Goal: Find specific page/section: Find specific page/section

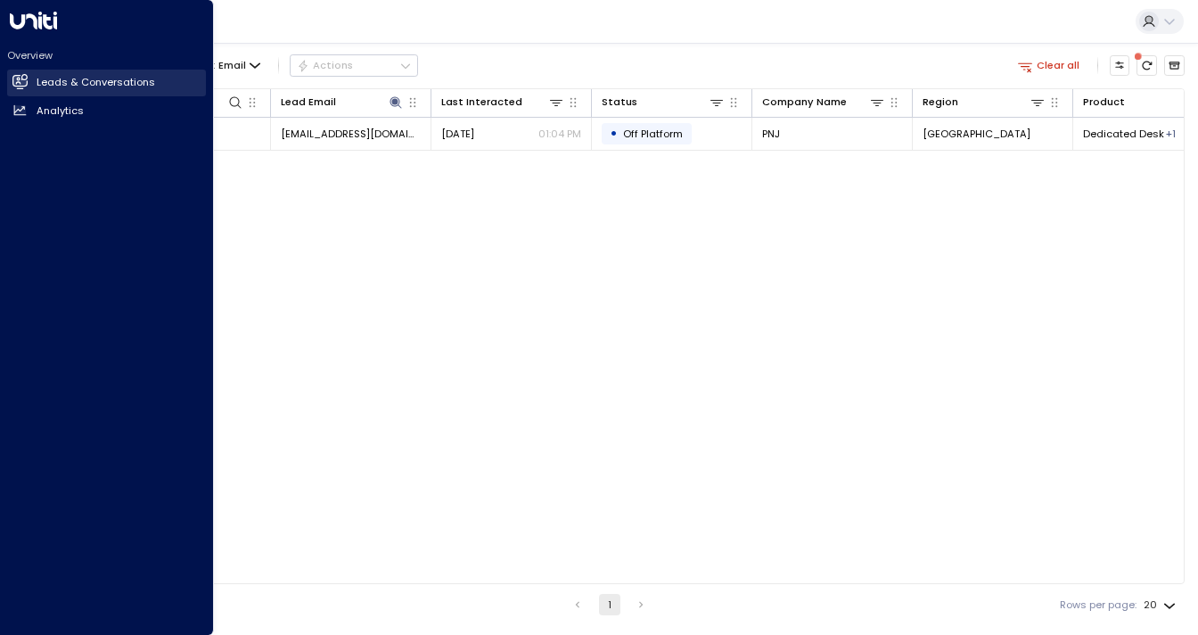
click at [21, 86] on icon at bounding box center [20, 81] width 14 height 11
click at [20, 86] on icon at bounding box center [20, 81] width 14 height 11
click at [54, 82] on h2 "Leads & Conversations" at bounding box center [96, 82] width 119 height 15
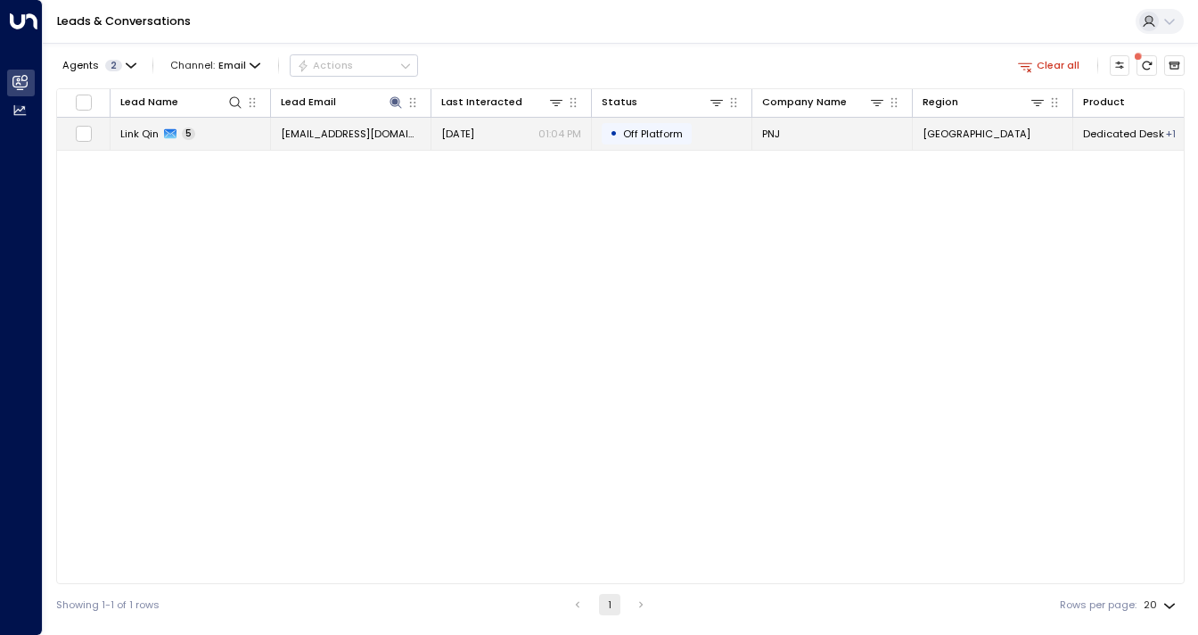
click at [133, 135] on span "Link Qin" at bounding box center [139, 134] width 38 height 14
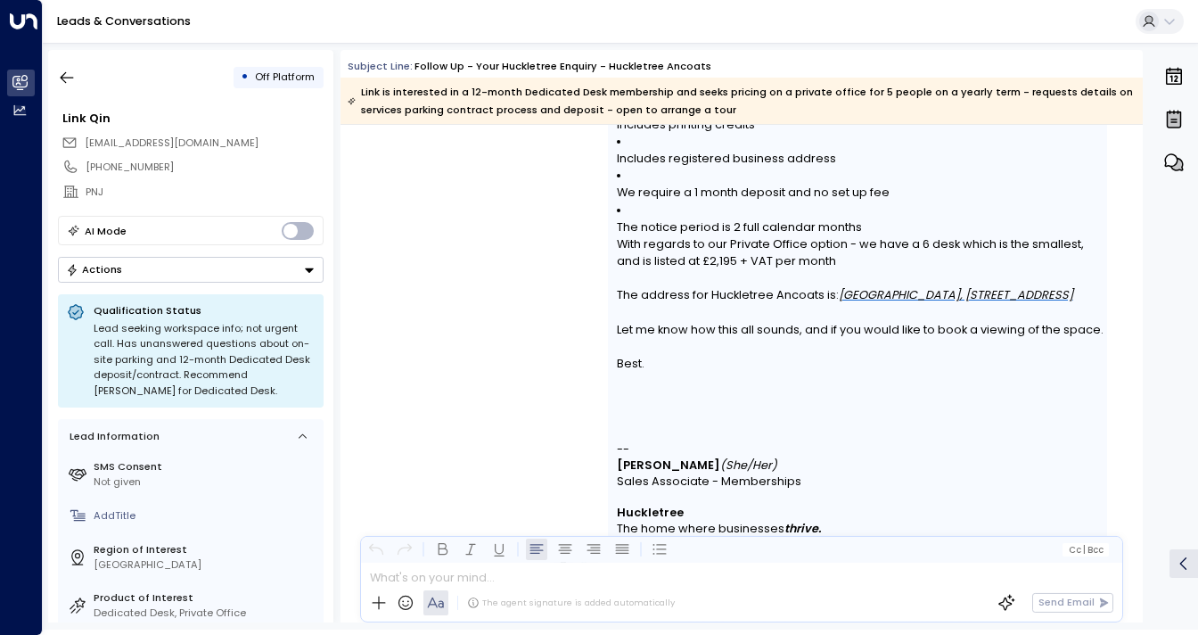
scroll to position [6594, 0]
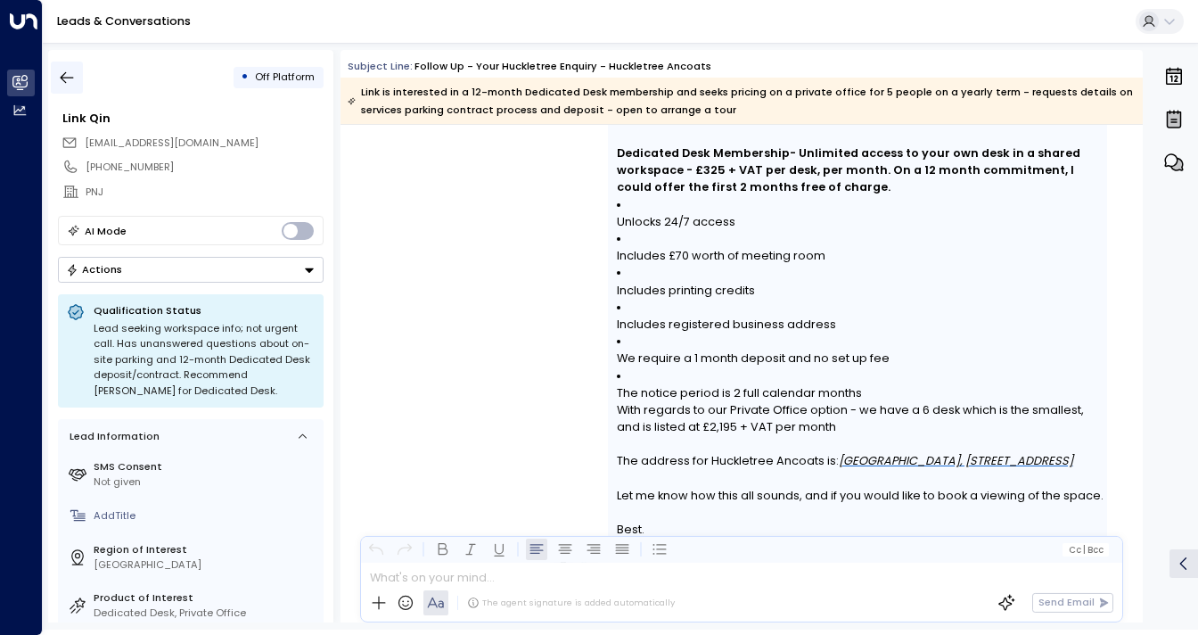
click at [62, 76] on icon "button" at bounding box center [67, 78] width 18 height 18
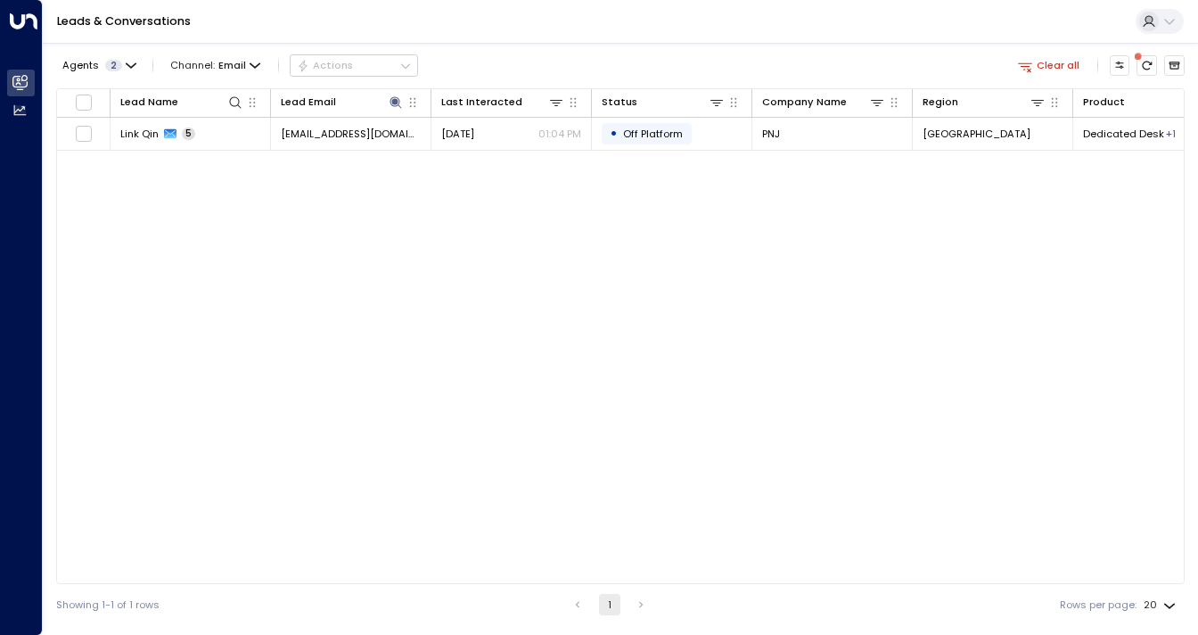
click at [127, 22] on link "Leads & Conversations" at bounding box center [124, 20] width 134 height 15
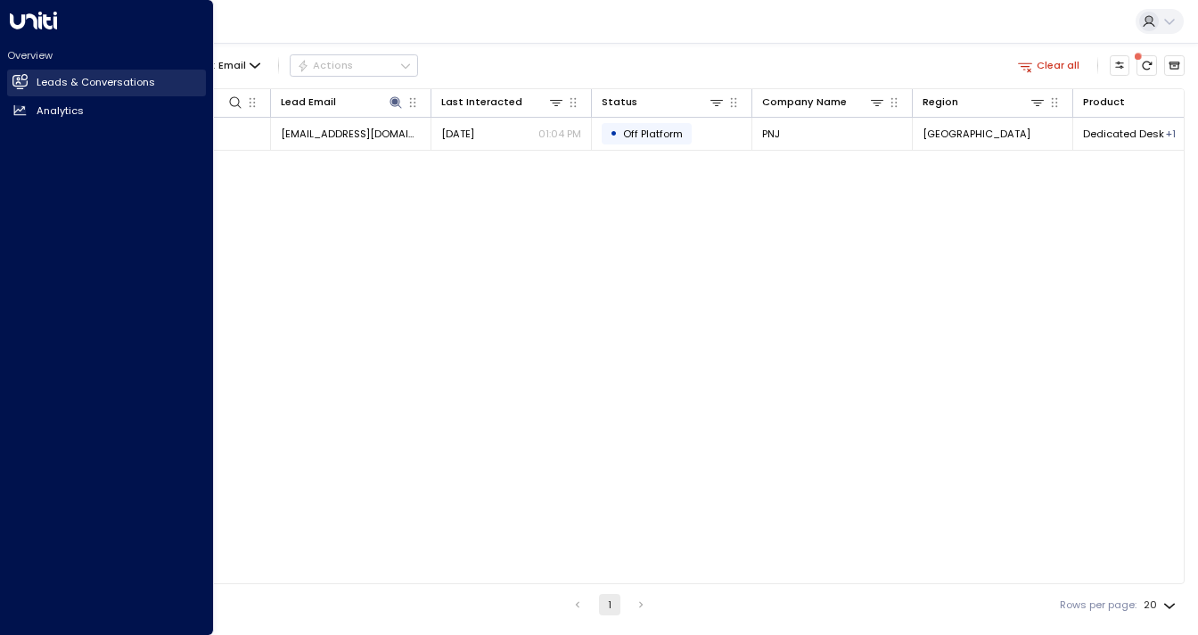
click at [78, 80] on h2 "Leads & Conversations" at bounding box center [96, 82] width 119 height 15
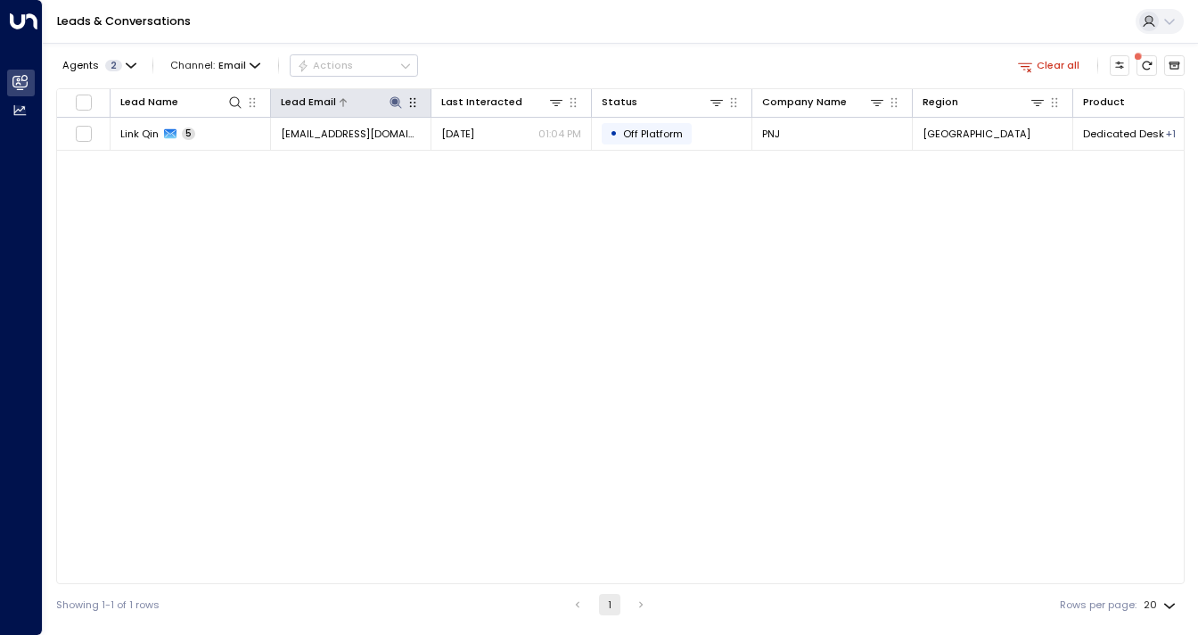
click at [402, 106] on button at bounding box center [395, 102] width 17 height 17
click at [487, 158] on icon "button" at bounding box center [483, 157] width 12 height 12
drag, startPoint x: 398, startPoint y: 33, endPoint x: 203, endPoint y: 56, distance: 195.7
click at [398, 33] on div "Leads & Conversations" at bounding box center [620, 22] width 1155 height 44
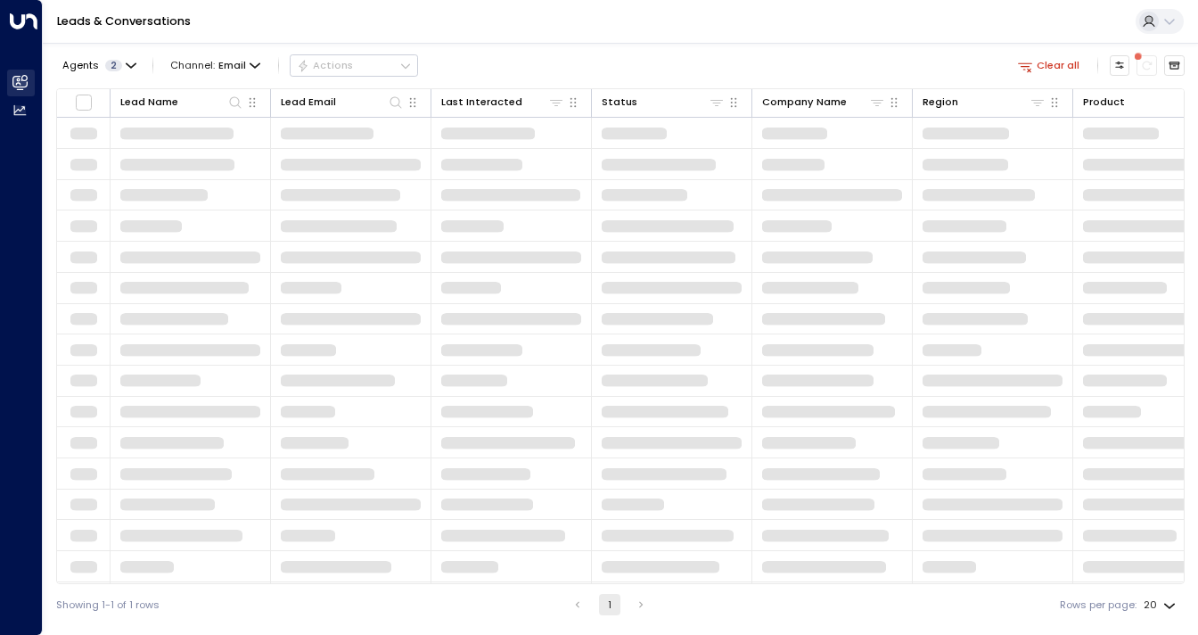
click at [24, 87] on icon at bounding box center [19, 82] width 15 height 15
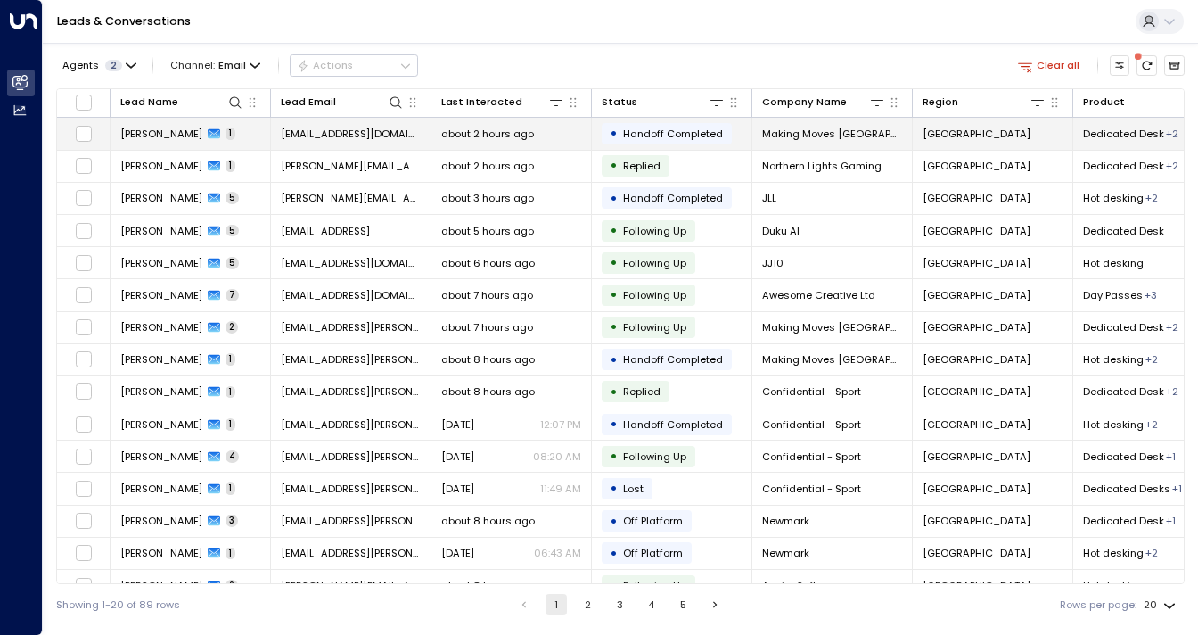
click at [187, 135] on span "[PERSON_NAME]" at bounding box center [161, 134] width 82 height 14
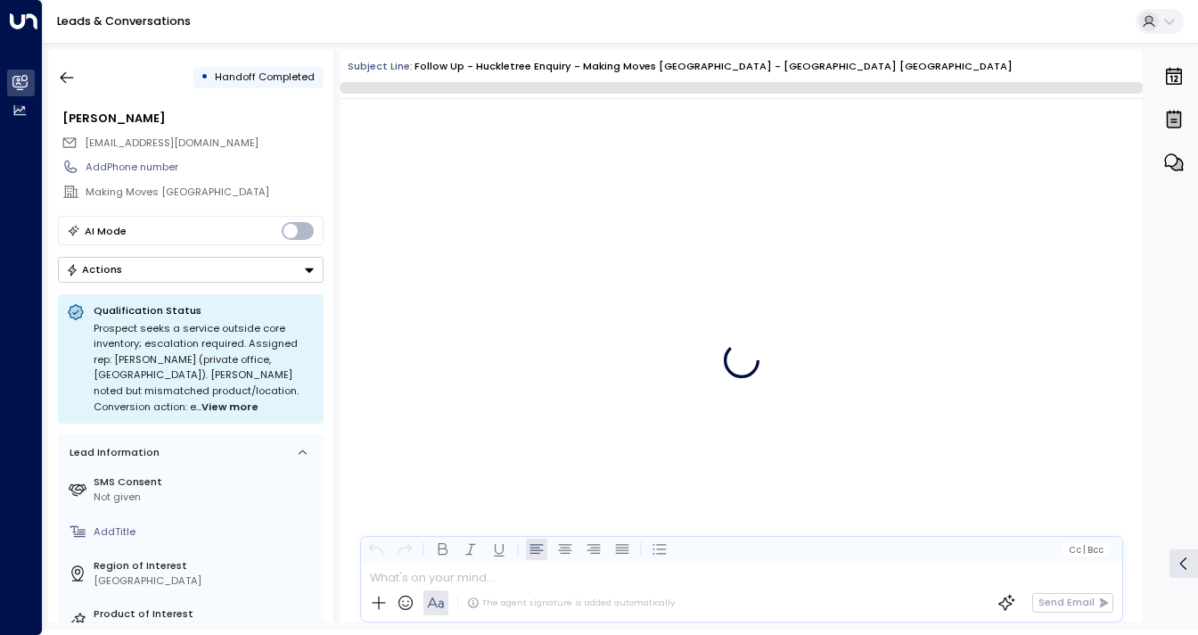
scroll to position [1312, 0]
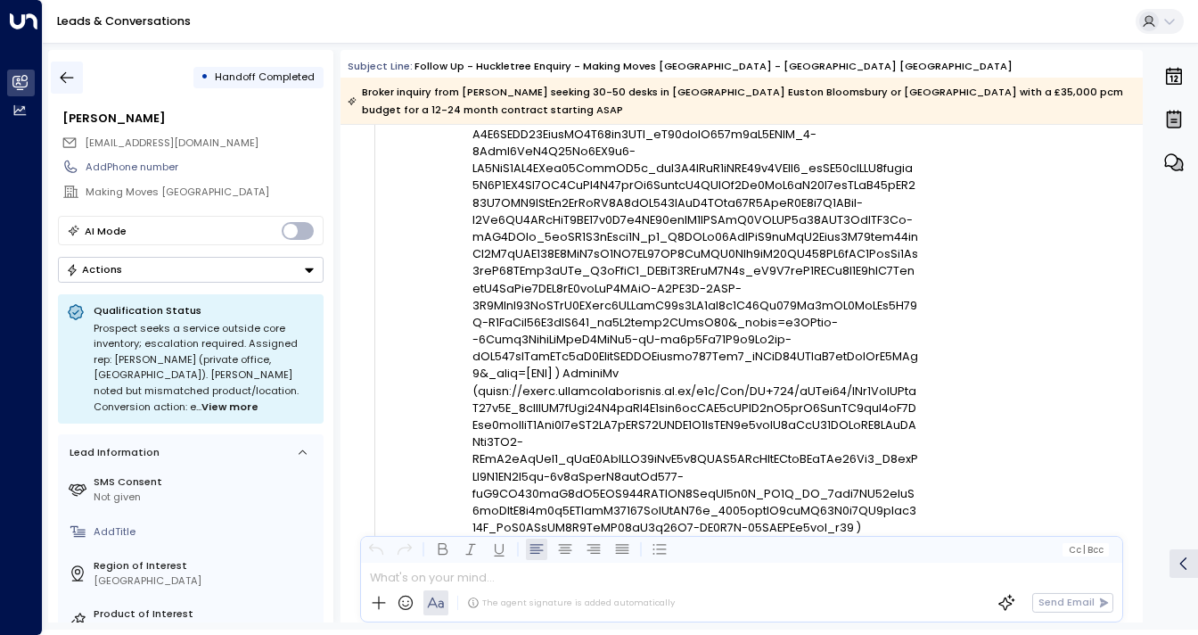
click at [51, 71] on button "button" at bounding box center [67, 78] width 32 height 32
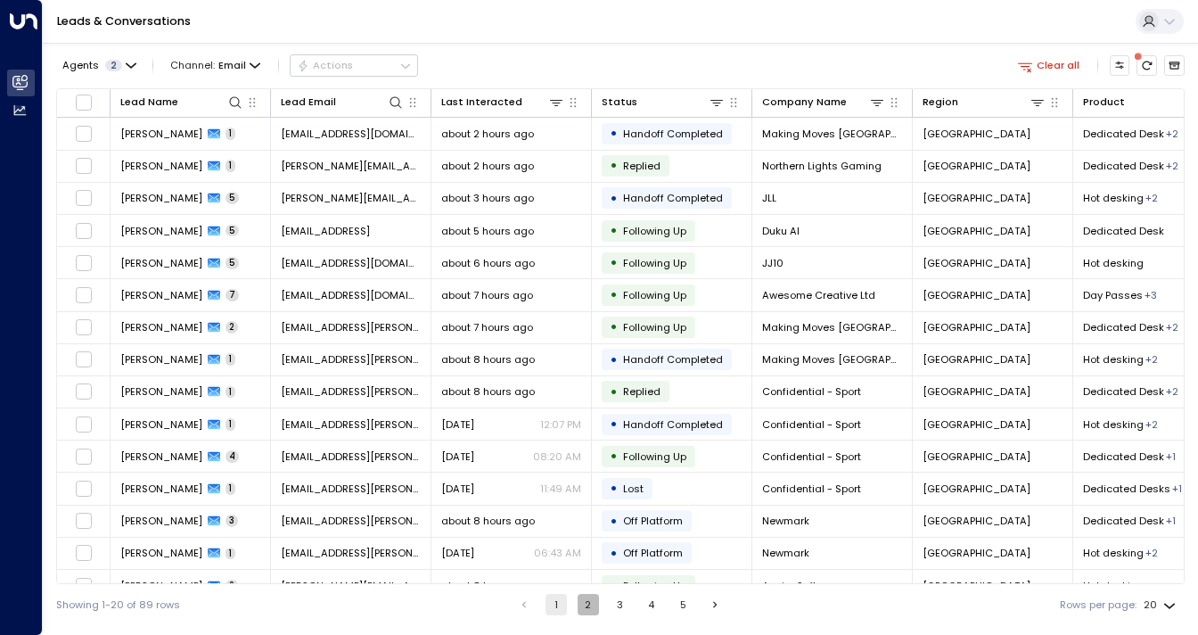
click at [590, 606] on button "2" at bounding box center [588, 604] width 21 height 21
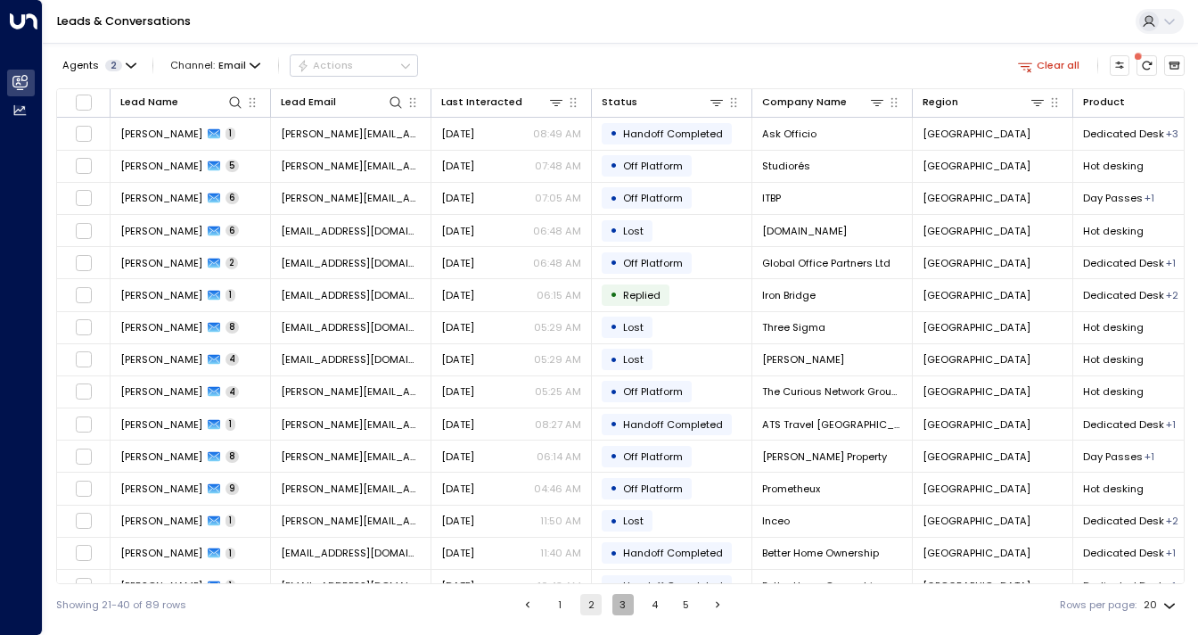
click at [621, 608] on button "3" at bounding box center [622, 604] width 21 height 21
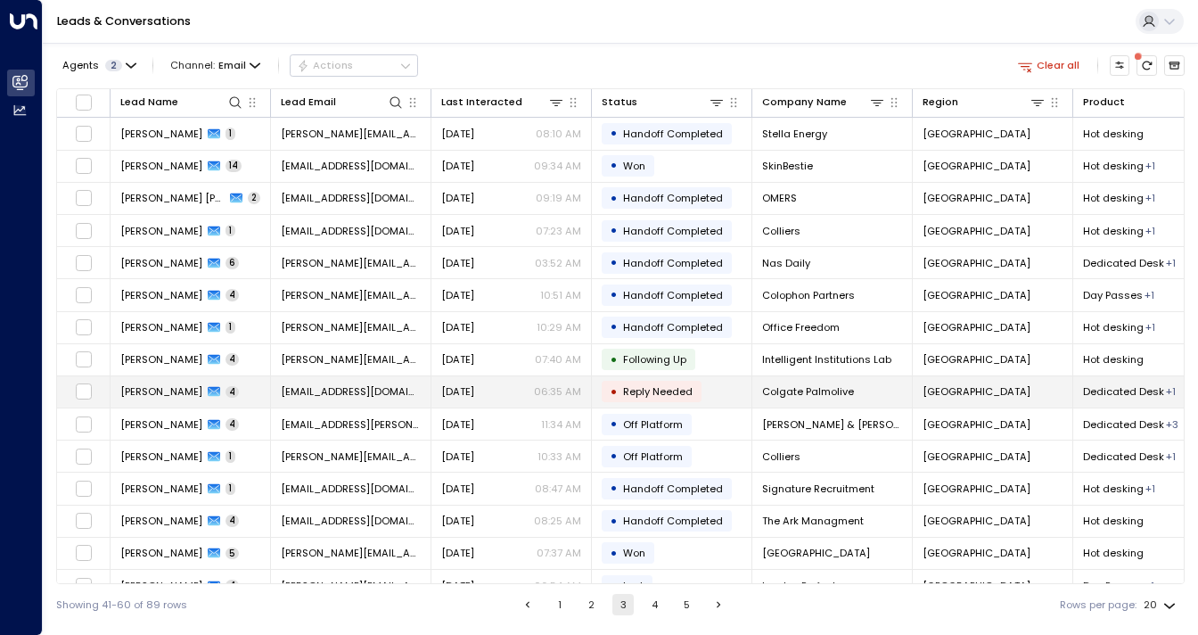
click at [170, 395] on span "[PERSON_NAME]" at bounding box center [161, 391] width 82 height 14
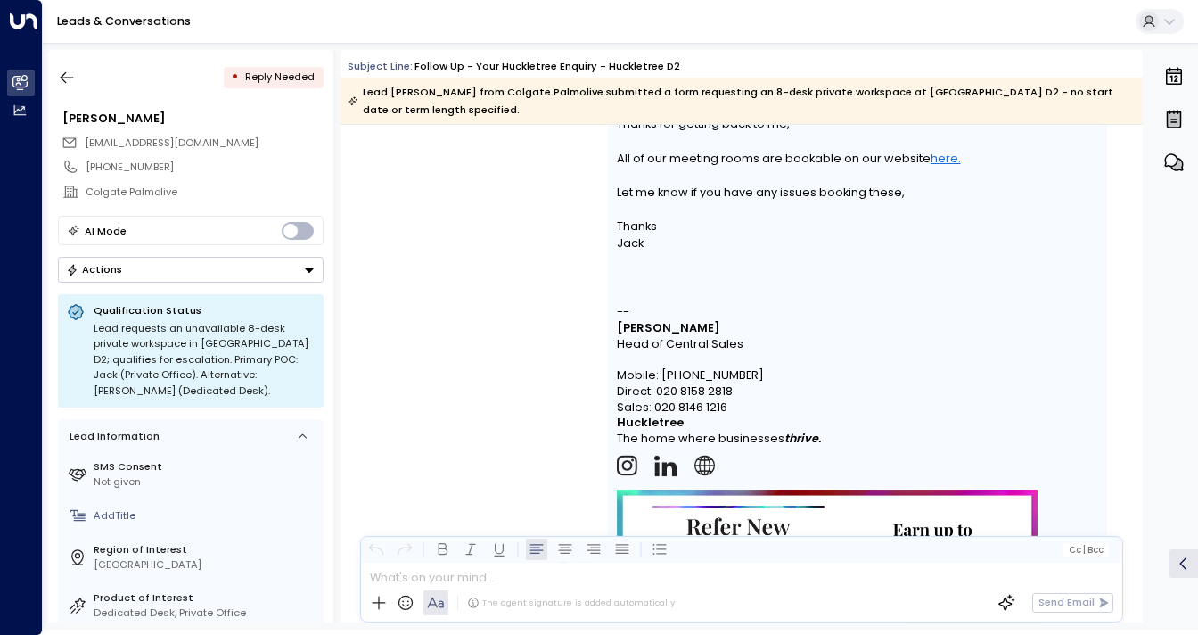
scroll to position [2022, 0]
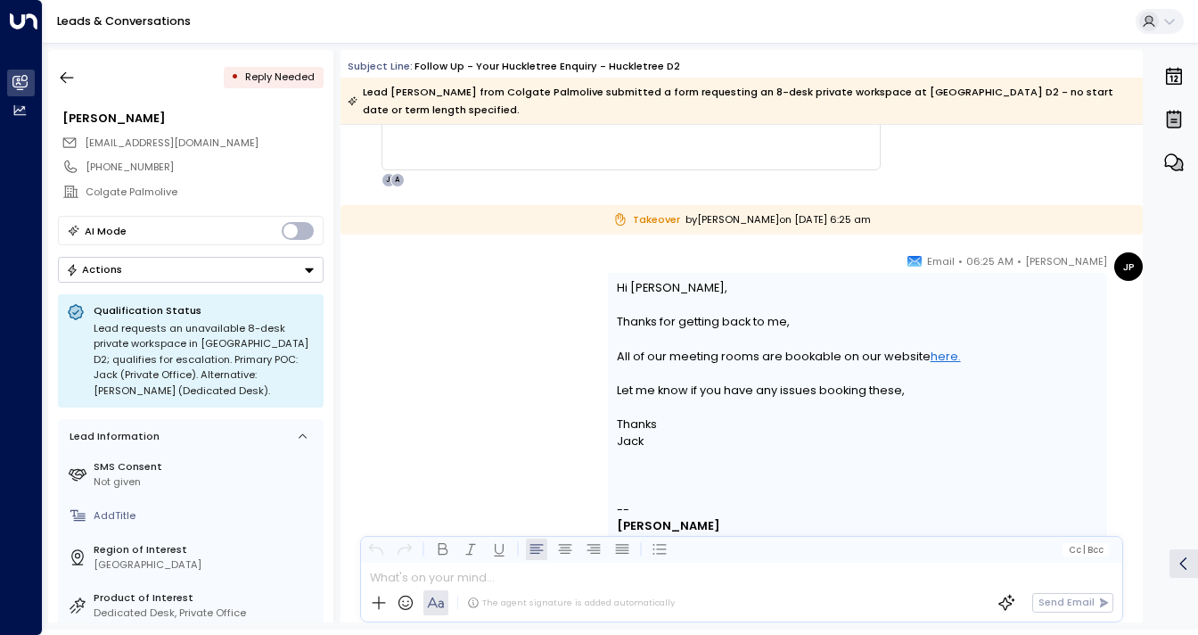
click at [119, 26] on link "Leads & Conversations" at bounding box center [124, 20] width 134 height 15
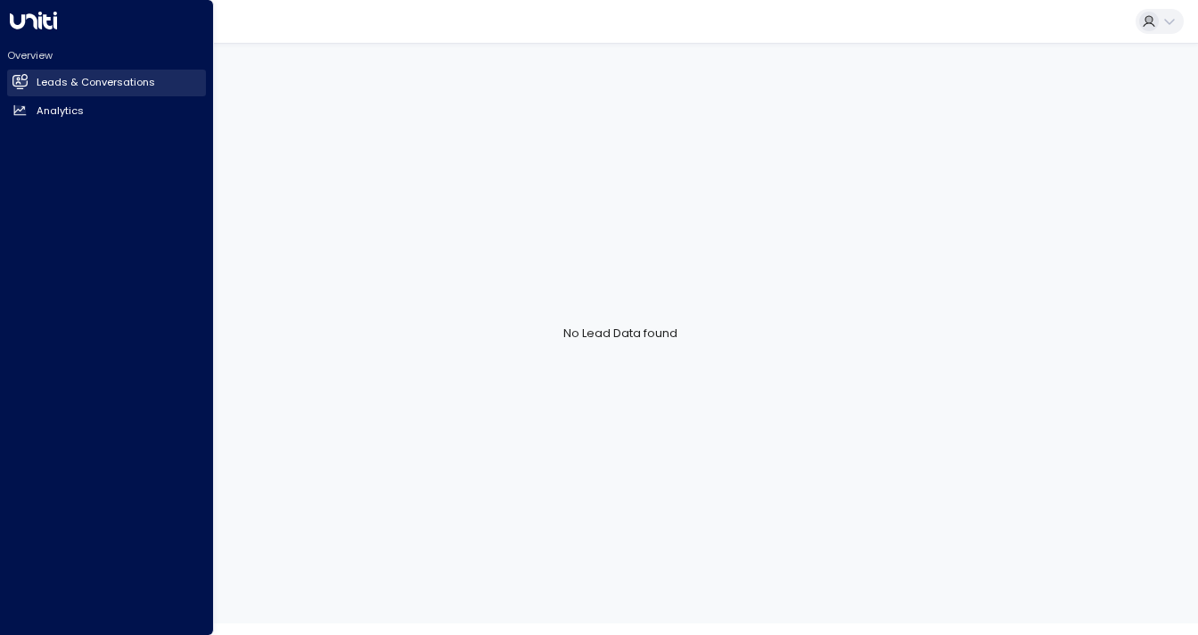
click at [98, 80] on h2 "Leads & Conversations" at bounding box center [96, 82] width 119 height 15
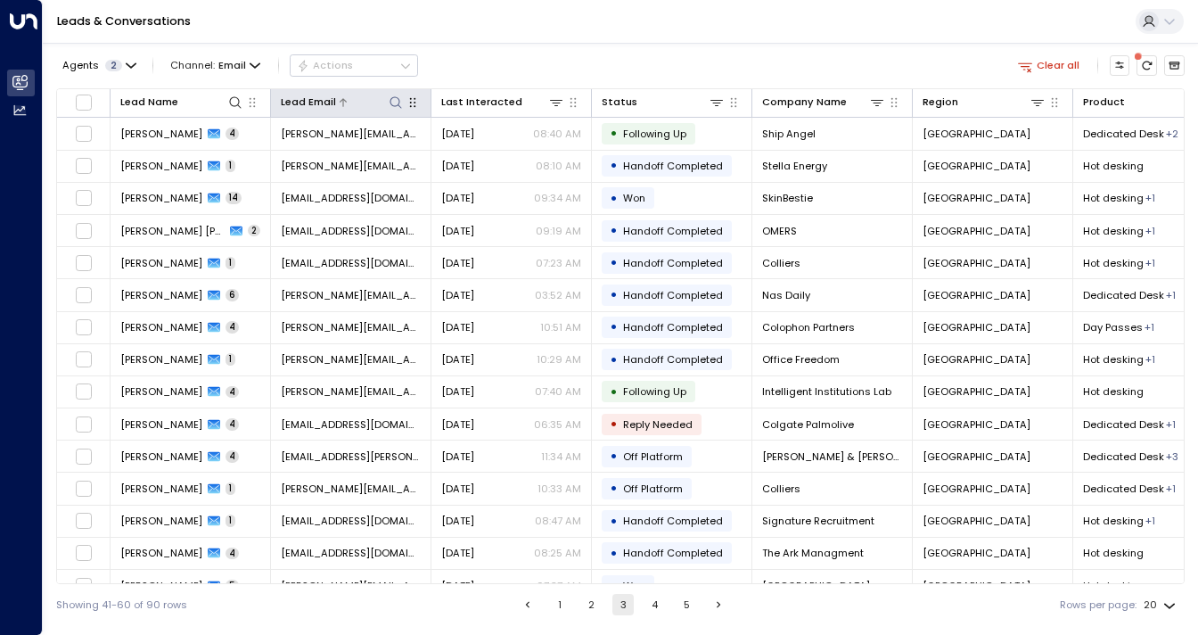
click at [398, 100] on icon at bounding box center [396, 102] width 14 height 14
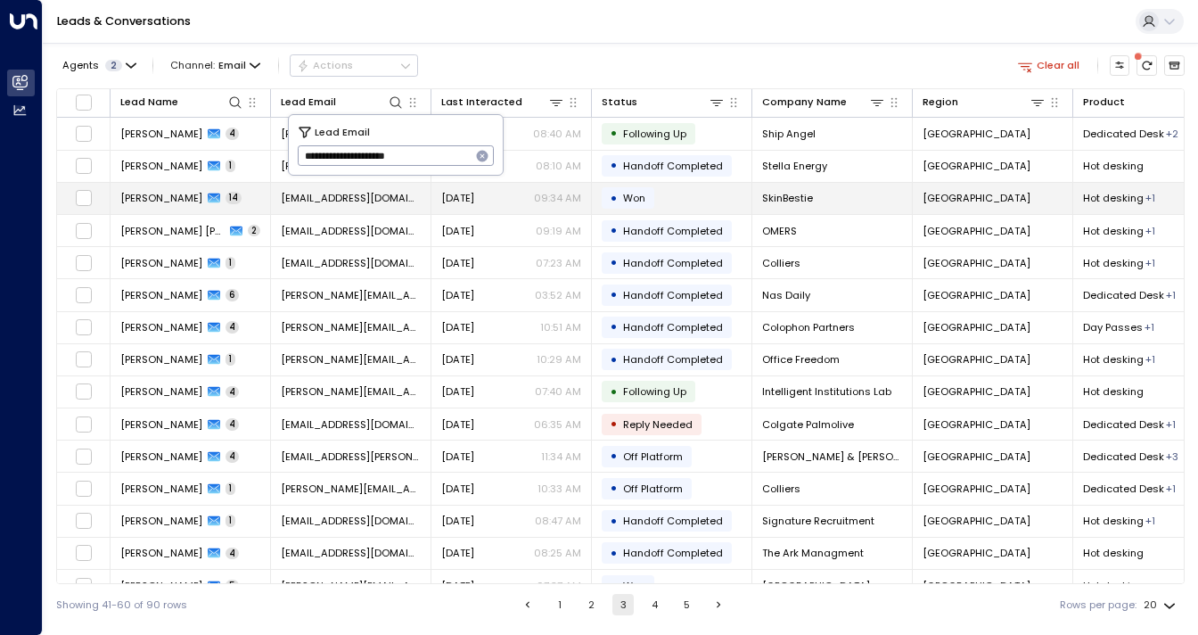
type input "**********"
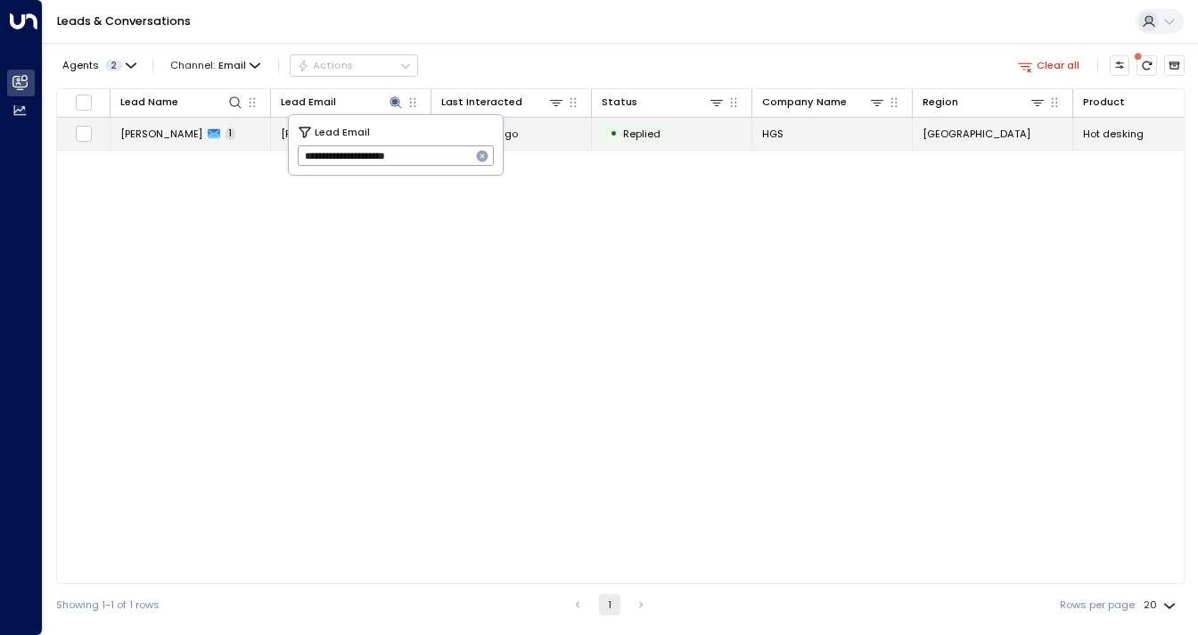
click at [162, 132] on span "[PERSON_NAME]" at bounding box center [161, 134] width 82 height 14
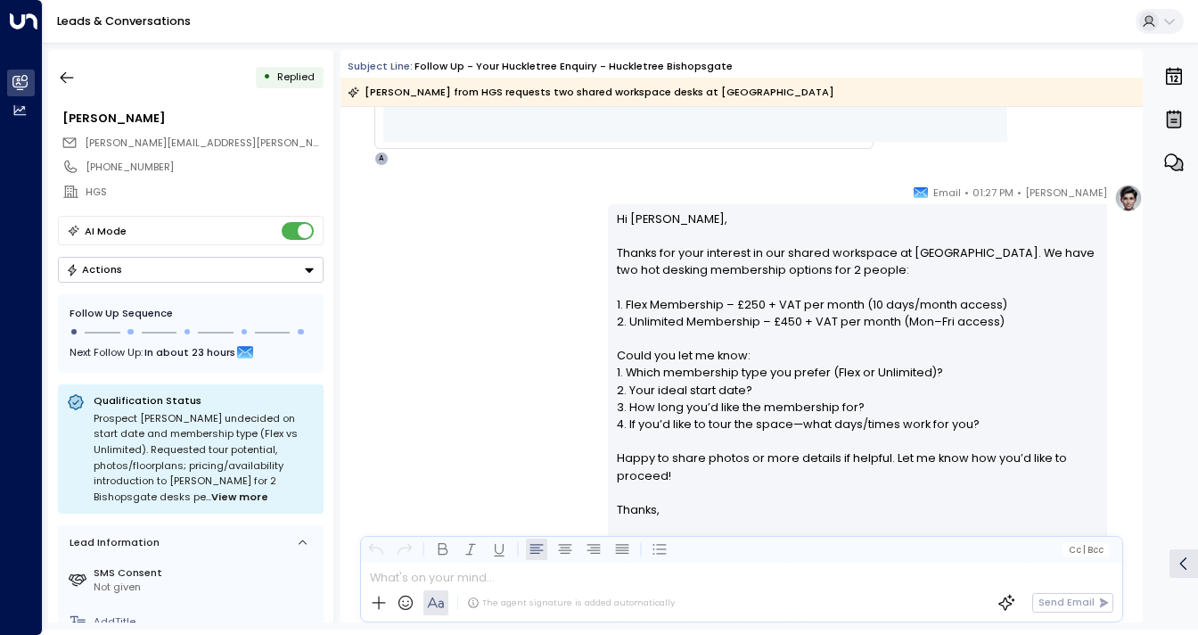
scroll to position [745, 0]
